Goal: Transaction & Acquisition: Register for event/course

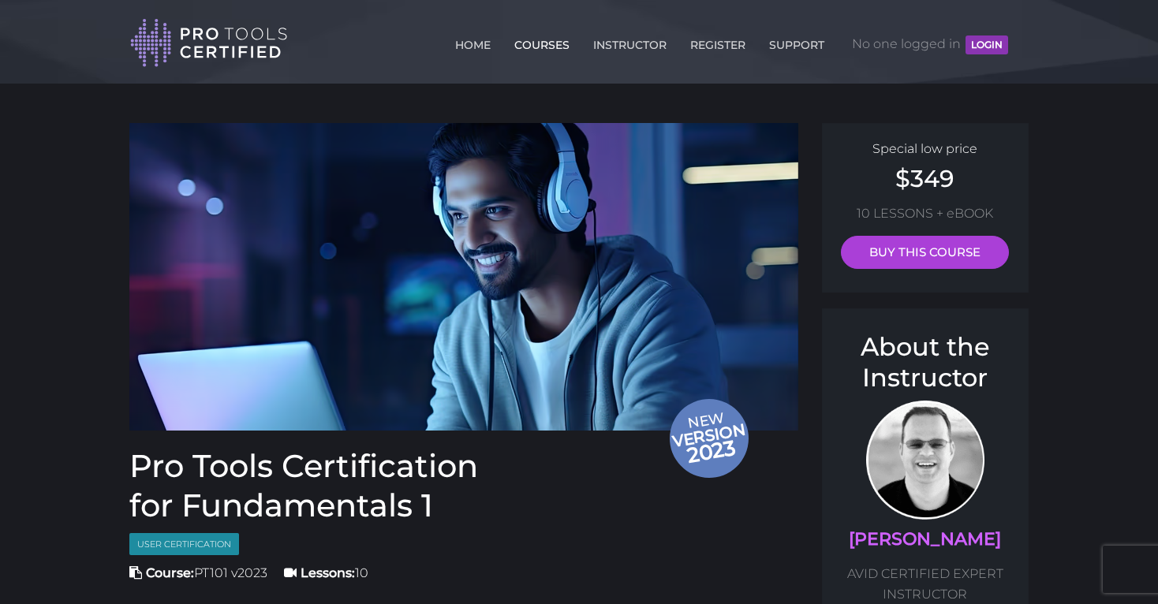
click at [536, 47] on link "COURSES" at bounding box center [542, 41] width 63 height 25
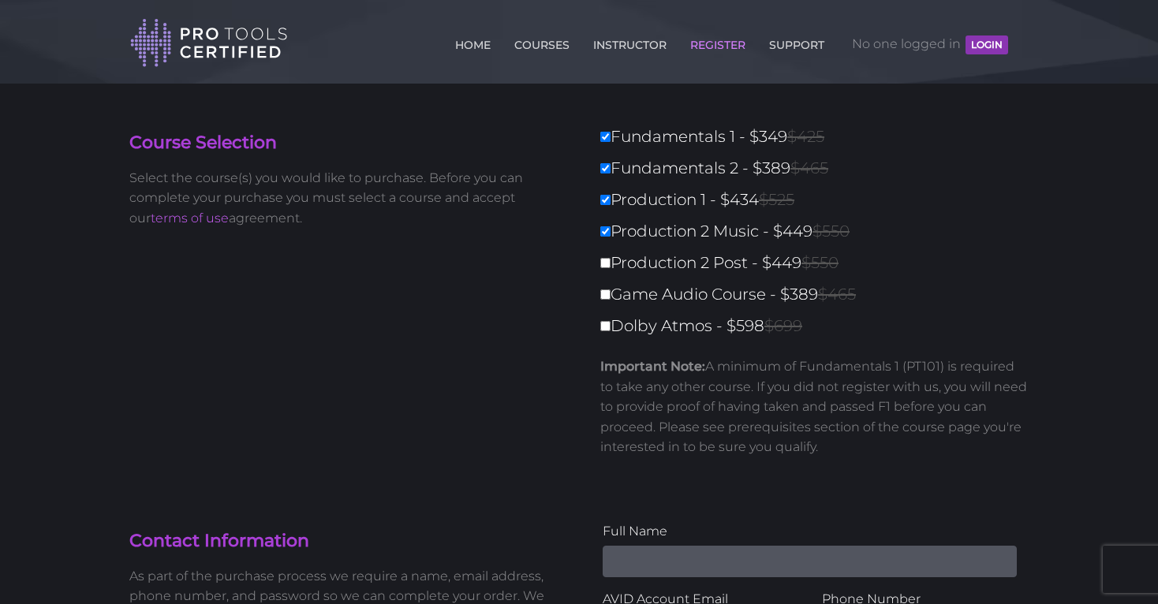
click at [604, 271] on label "Production 2 Post - $449 $550" at bounding box center [819, 263] width 438 height 28
click at [604, 268] on input "Production 2 Post - $449 $550" at bounding box center [605, 263] width 10 height 10
checkbox input "true"
type input "2070"
click at [558, 47] on link "COURSES" at bounding box center [542, 41] width 63 height 25
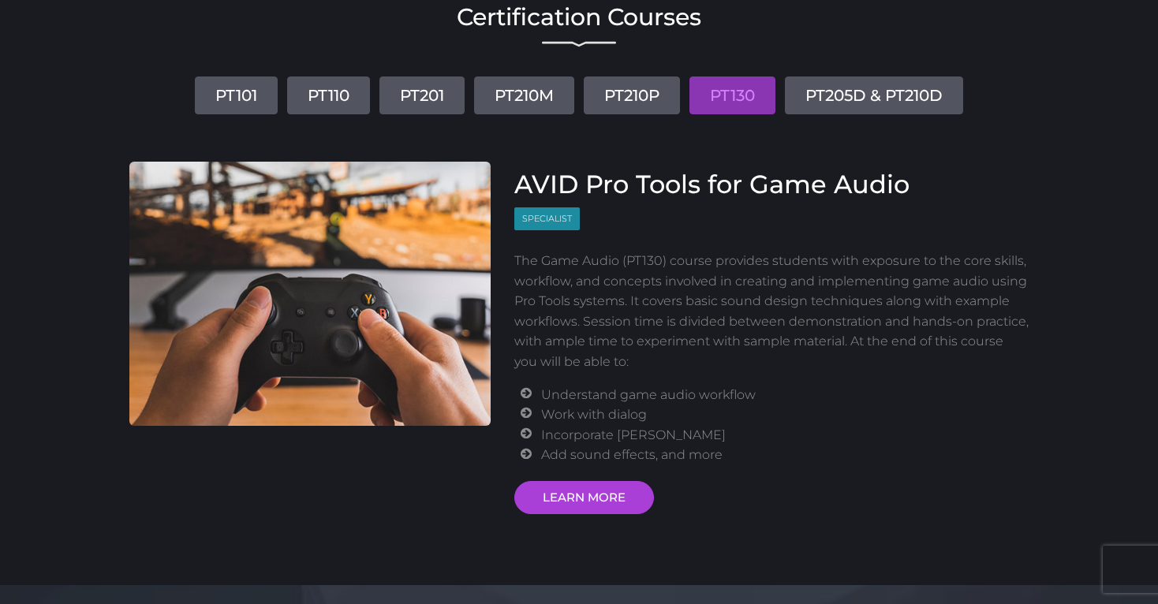
scroll to position [138, 0]
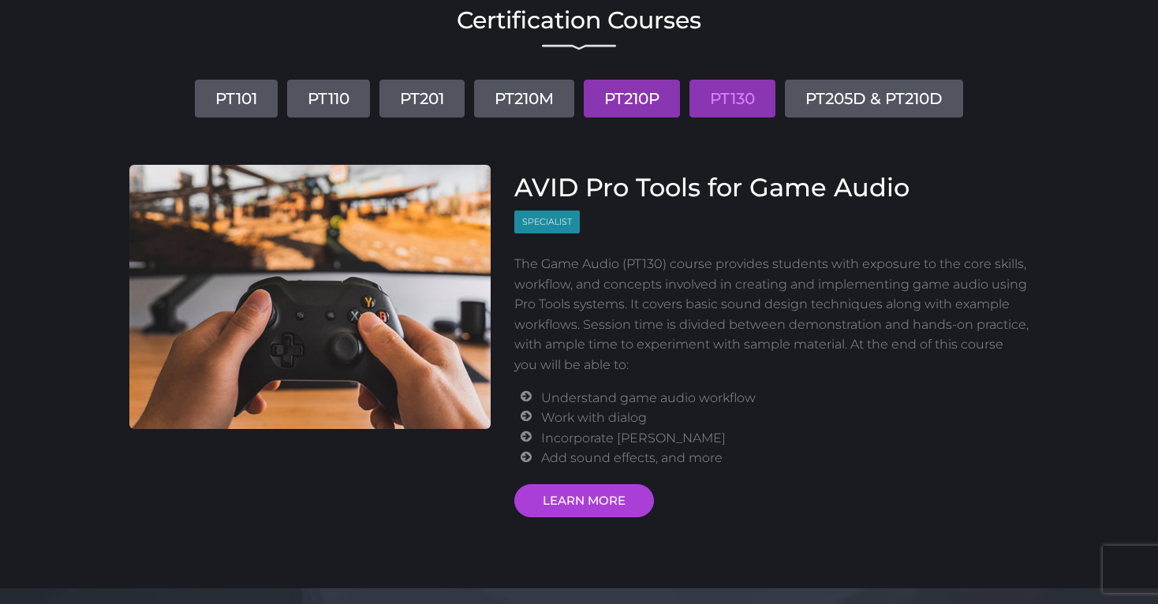
click at [646, 82] on link "PT210P" at bounding box center [632, 99] width 96 height 38
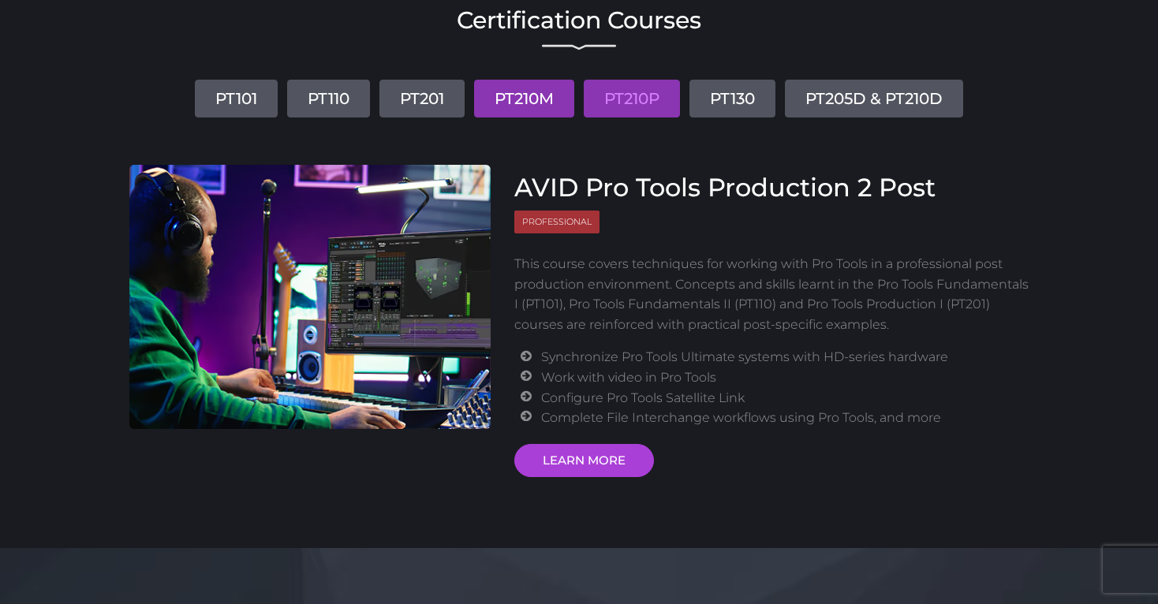
click at [556, 103] on link "PT210M" at bounding box center [524, 99] width 100 height 38
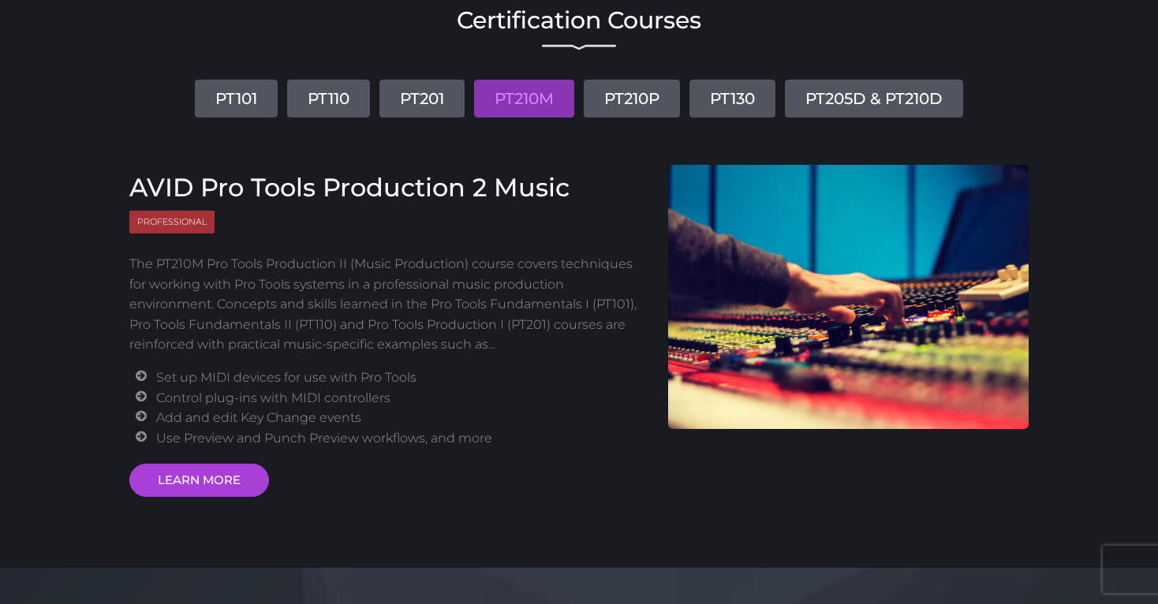
click at [857, 121] on div "Certification Courses PT101 PT110 PT201 PT210M PT210P PT130 PT205D & PT210D AVI…" at bounding box center [579, 249] width 923 height 496
click at [857, 110] on link "PT205D & PT210D" at bounding box center [874, 99] width 178 height 38
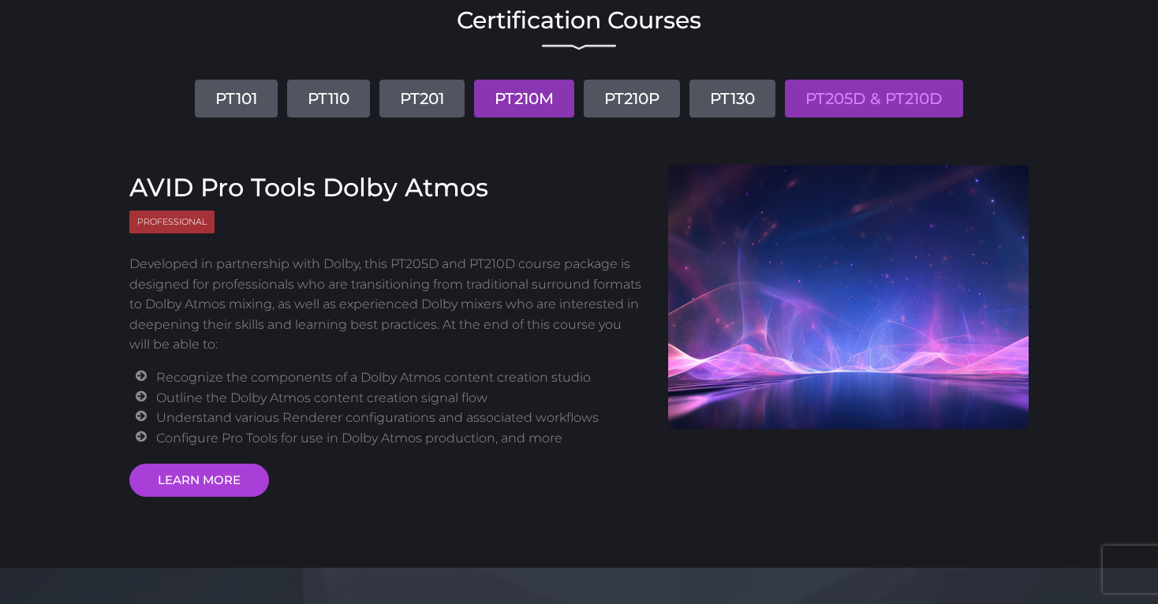
click at [515, 101] on link "PT210M" at bounding box center [524, 99] width 100 height 38
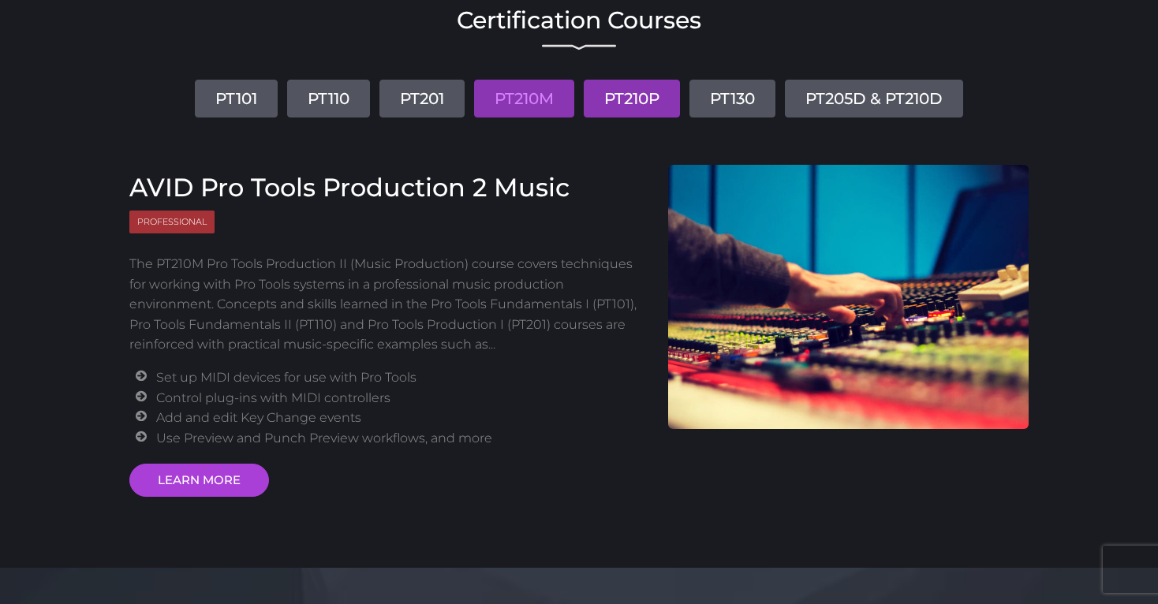
click at [621, 101] on link "PT210P" at bounding box center [632, 99] width 96 height 38
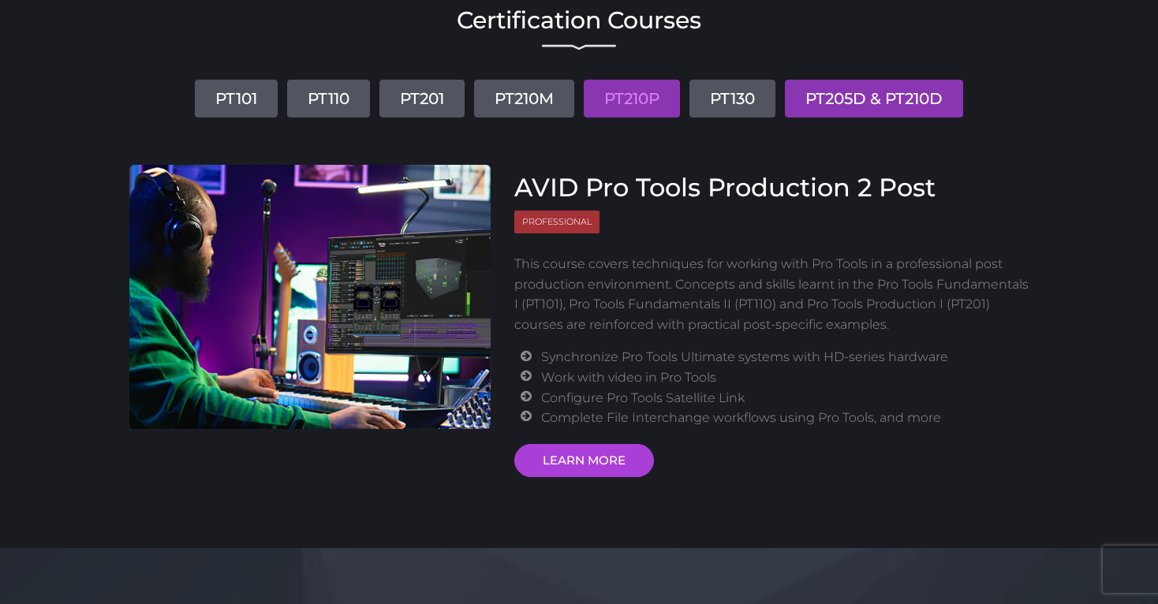
click at [889, 107] on link "PT205D & PT210D" at bounding box center [874, 99] width 178 height 38
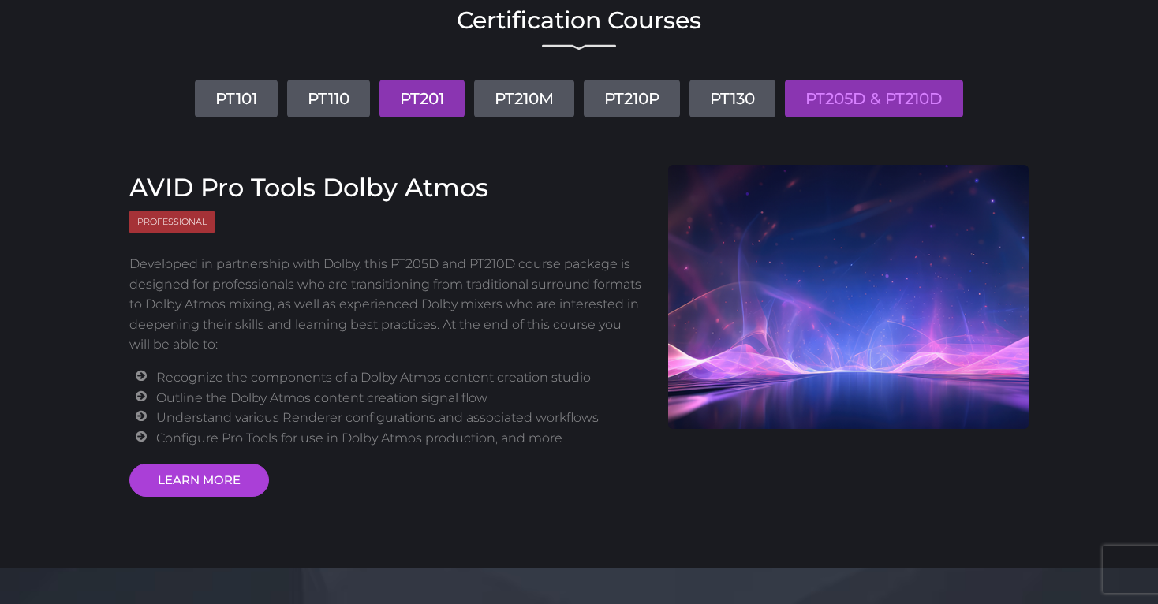
click at [436, 95] on link "PT201" at bounding box center [422, 99] width 85 height 38
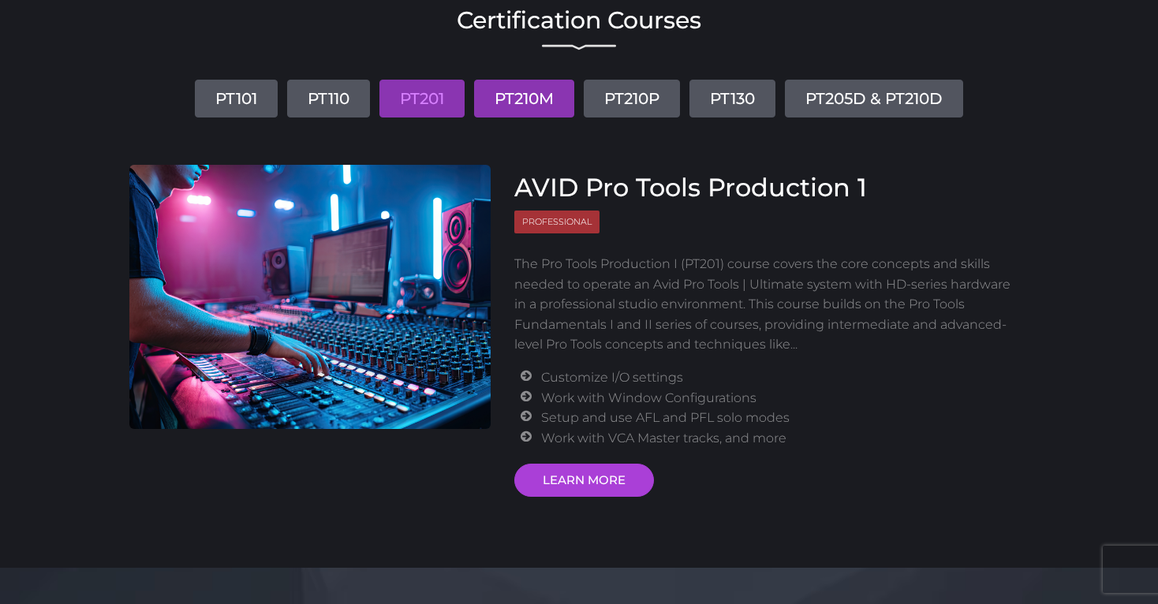
click at [501, 93] on link "PT210M" at bounding box center [524, 99] width 100 height 38
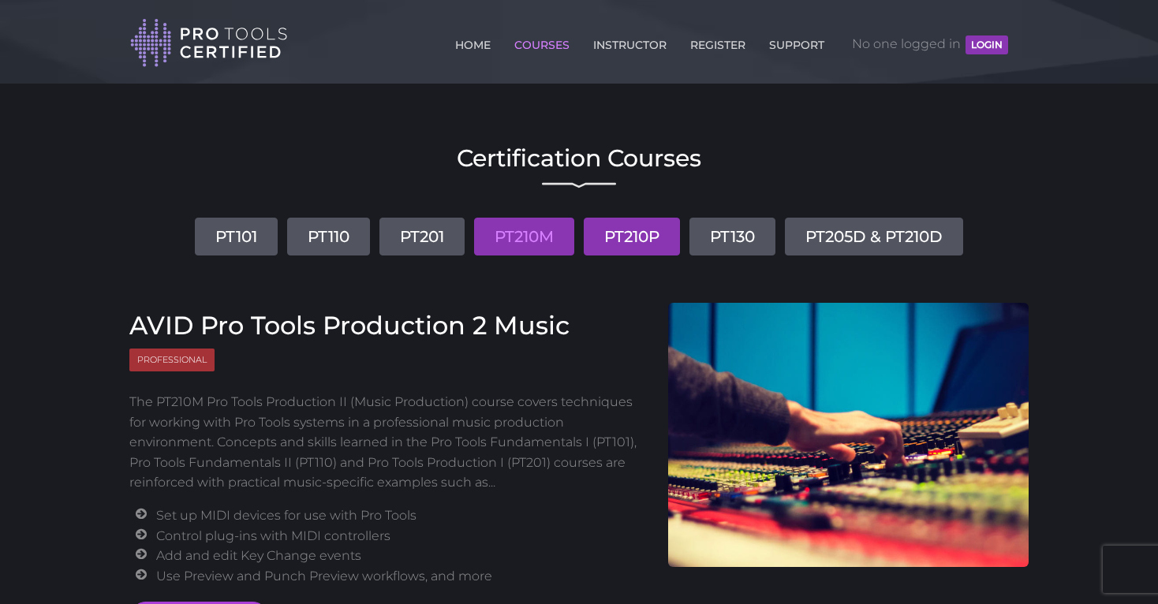
scroll to position [0, 0]
click at [631, 40] on link "INSTRUCTOR" at bounding box center [629, 41] width 81 height 25
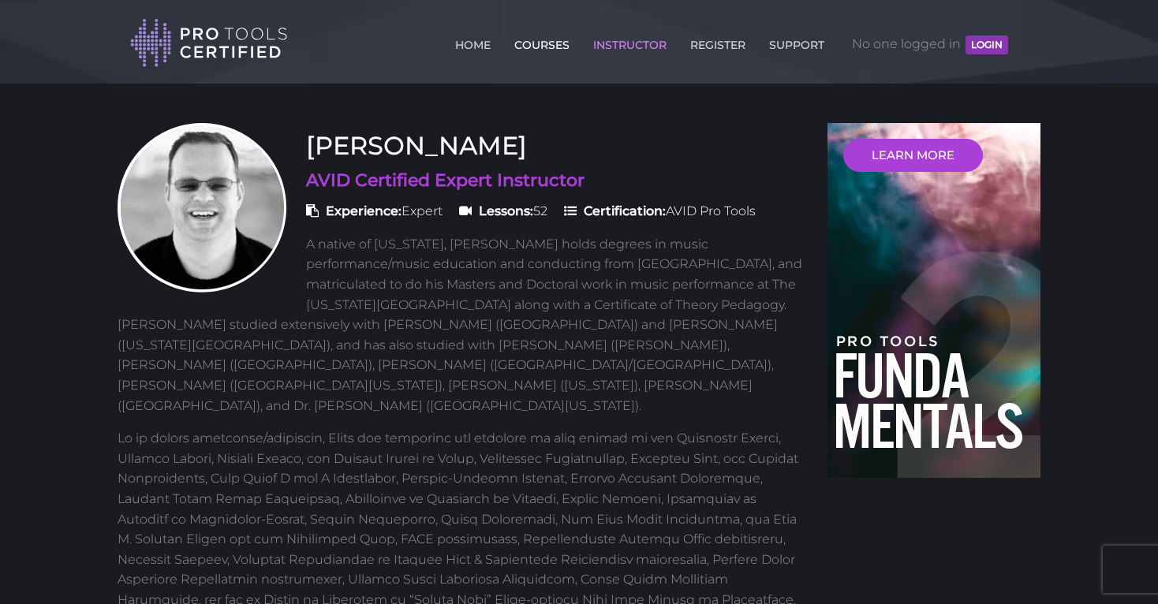
click at [543, 36] on link "COURSES" at bounding box center [542, 41] width 63 height 25
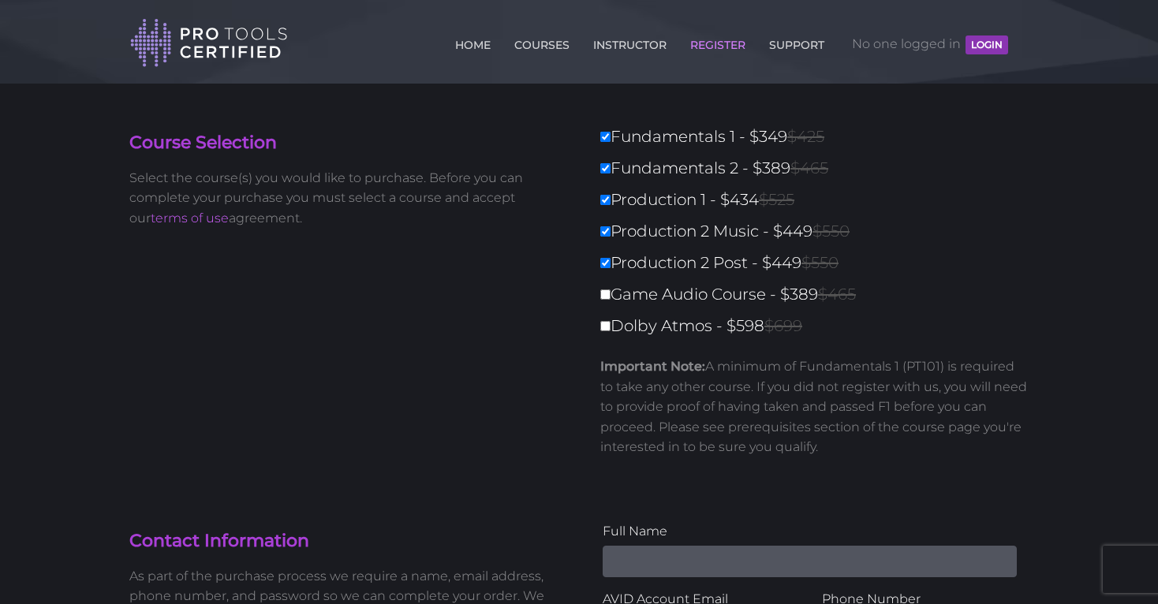
click at [610, 331] on label "Dolby Atmos - $598 $699" at bounding box center [819, 326] width 438 height 28
click at [610, 331] on input "Dolby Atmos - $598 $699" at bounding box center [605, 326] width 10 height 10
checkbox input "true"
type input "2668"
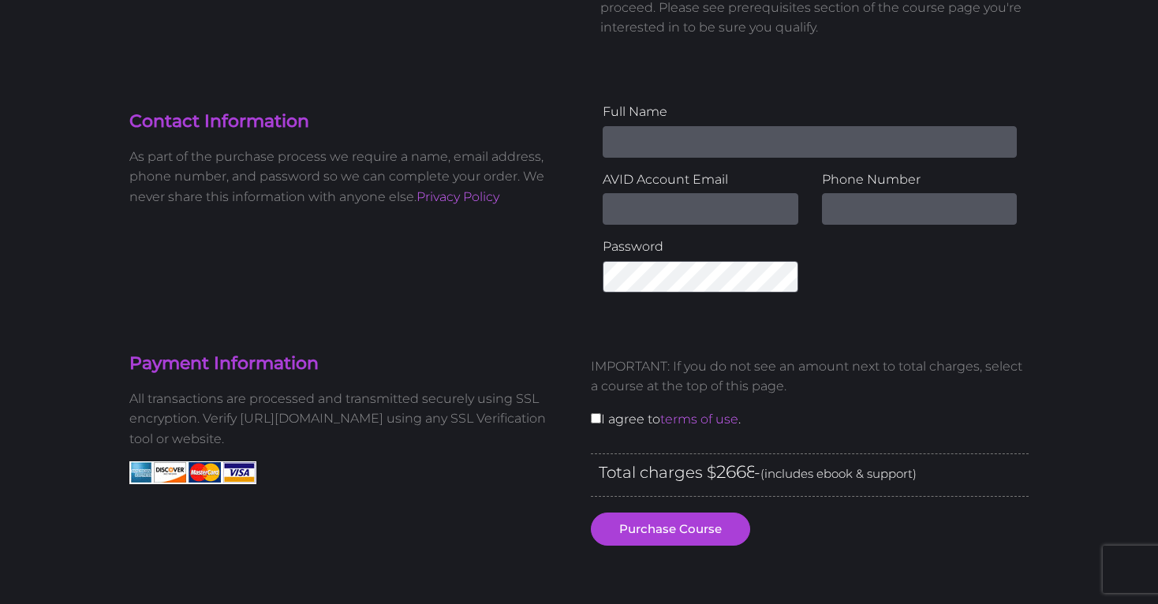
scroll to position [412, 0]
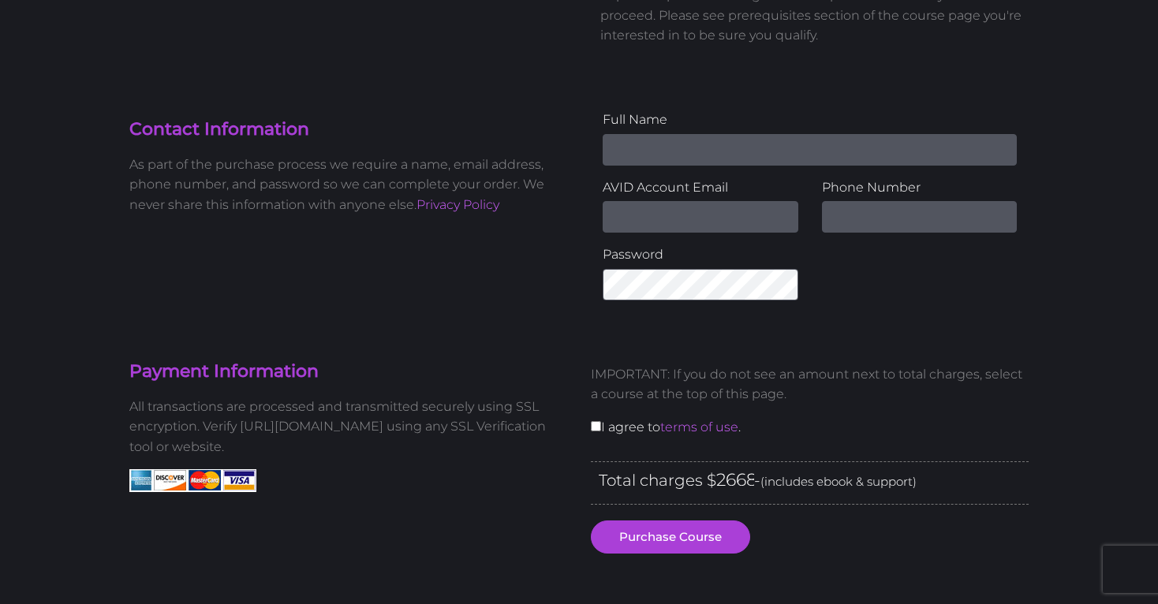
click at [597, 427] on input "checkbox" at bounding box center [596, 426] width 10 height 10
checkbox input "true"
click at [776, 478] on span "(includes ebook & support)" at bounding box center [839, 481] width 156 height 15
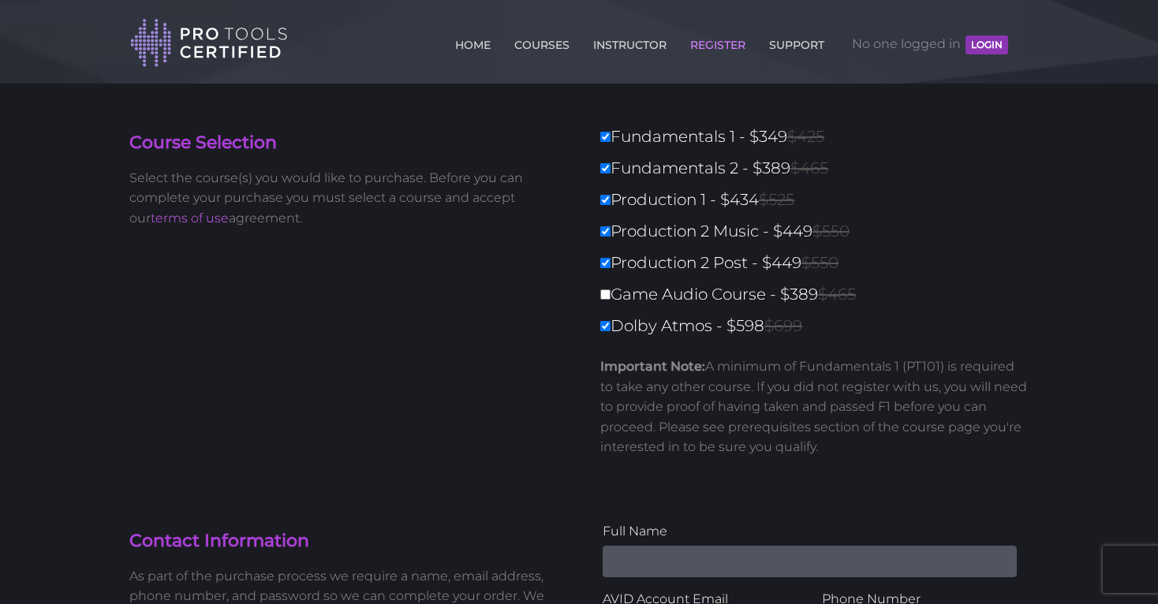
scroll to position [0, 0]
